Goal: Find specific page/section: Find specific page/section

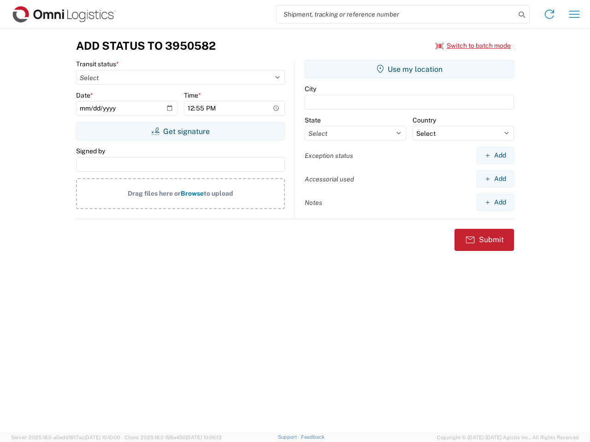
click at [396, 14] on input "search" at bounding box center [396, 15] width 239 height 18
click at [522, 15] on icon at bounding box center [521, 14] width 13 height 13
click at [549, 14] on icon at bounding box center [549, 14] width 15 height 15
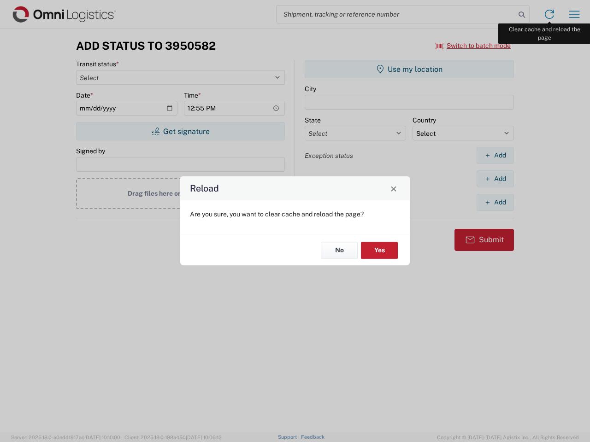
click at [574, 14] on div "Reload Are you sure, you want to clear cache and reload the page? No Yes" at bounding box center [295, 221] width 590 height 442
click at [473, 46] on div "Reload Are you sure, you want to clear cache and reload the page? No Yes" at bounding box center [295, 221] width 590 height 442
click at [180, 131] on div "Reload Are you sure, you want to clear cache and reload the page? No Yes" at bounding box center [295, 221] width 590 height 442
click at [409, 69] on div "Reload Are you sure, you want to clear cache and reload the page? No Yes" at bounding box center [295, 221] width 590 height 442
click at [495, 155] on div "Reload Are you sure, you want to clear cache and reload the page? No Yes" at bounding box center [295, 221] width 590 height 442
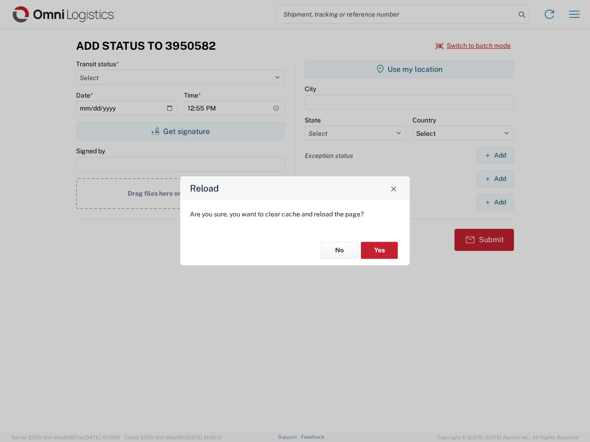
click at [495, 179] on div "Reload Are you sure, you want to clear cache and reload the page? No Yes" at bounding box center [295, 221] width 590 height 442
click at [495, 202] on div "Reload Are you sure, you want to clear cache and reload the page? No Yes" at bounding box center [295, 221] width 590 height 442
